Goal: Check status

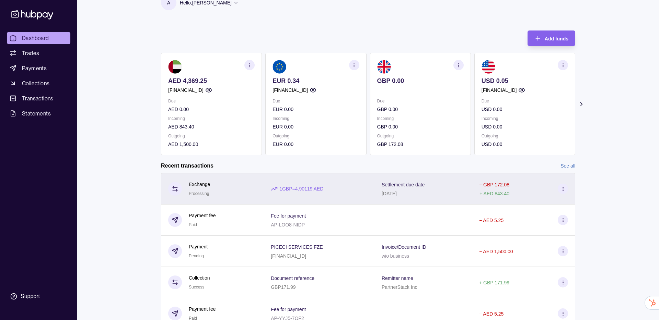
scroll to position [27, 0]
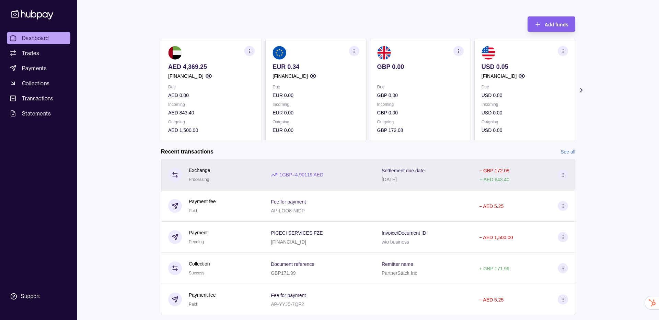
click at [370, 188] on div "1 GBP = 4.90119 AED" at bounding box center [319, 175] width 111 height 32
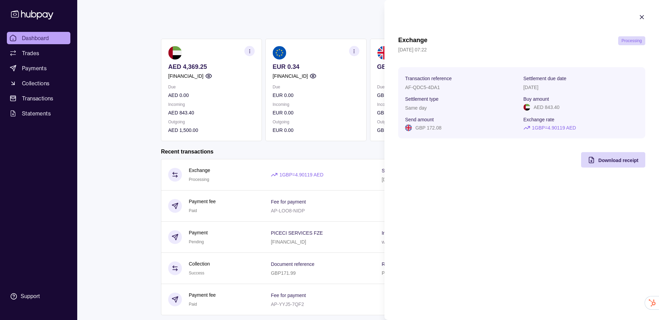
click at [643, 13] on section "Exchange Processing 01 Sep 2025 | 07:22 Transaction reference AF-QDC5-4DA1 Sett…" at bounding box center [521, 90] width 274 height 181
click at [641, 18] on icon "button" at bounding box center [641, 17] width 7 height 7
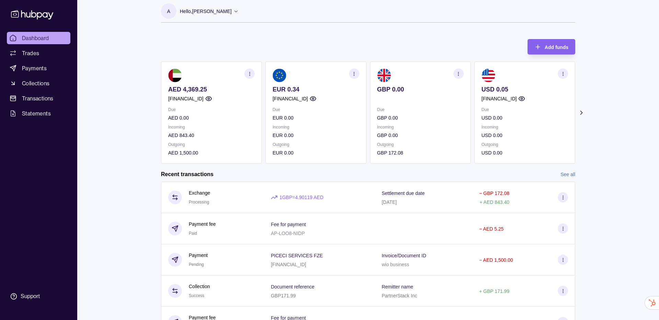
scroll to position [0, 0]
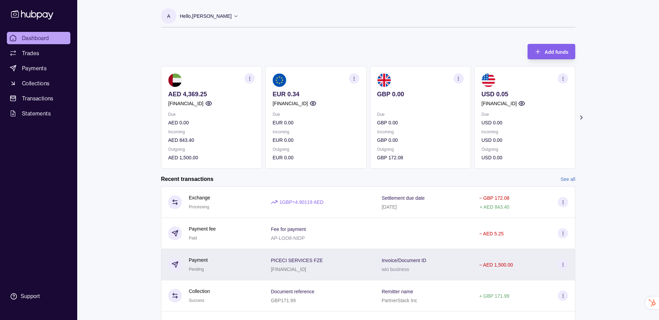
click at [389, 270] on p "wio business" at bounding box center [394, 269] width 27 height 5
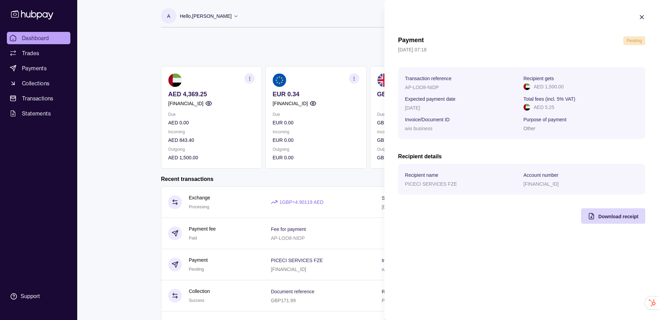
click at [635, 48] on p "01 Sep 2025 | 07:18" at bounding box center [521, 50] width 247 height 8
click at [633, 42] on span "Pending" at bounding box center [633, 40] width 15 height 5
copy span "Pending"
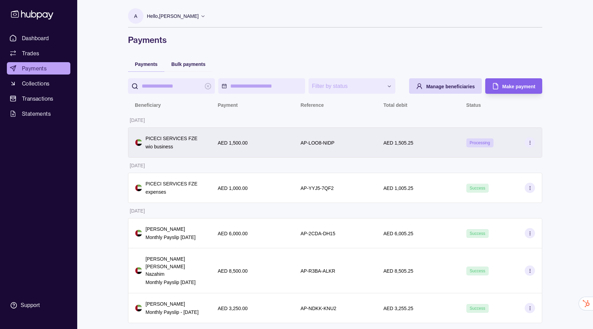
click at [531, 145] on section at bounding box center [530, 142] width 10 height 10
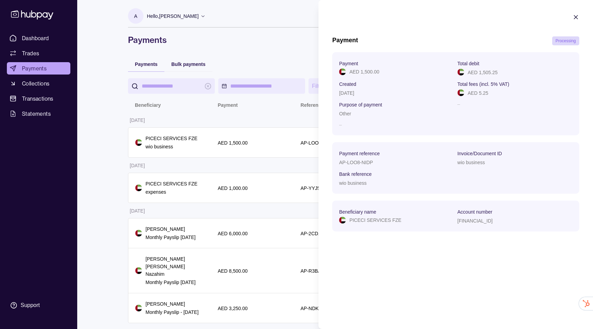
click at [565, 42] on span "Processing" at bounding box center [565, 40] width 20 height 5
click at [575, 24] on section "Payment Processing Payment AED 1,500.00 Total debit AED 1,505.25 Created 01 Sep…" at bounding box center [455, 126] width 274 height 252
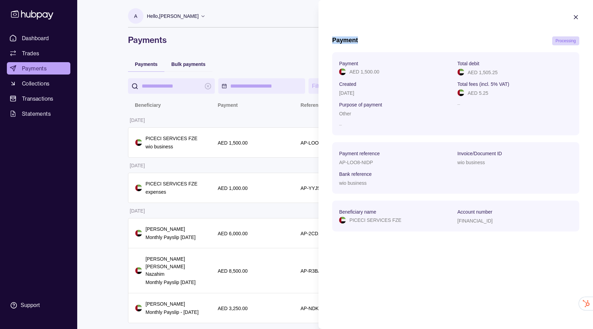
click at [575, 15] on icon "button" at bounding box center [575, 17] width 7 height 7
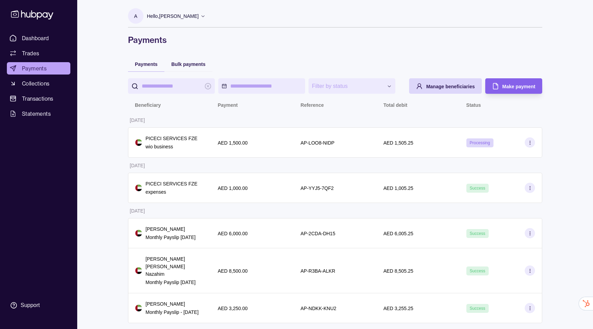
click at [532, 143] on section at bounding box center [530, 142] width 10 height 10
